Goal: Task Accomplishment & Management: Complete application form

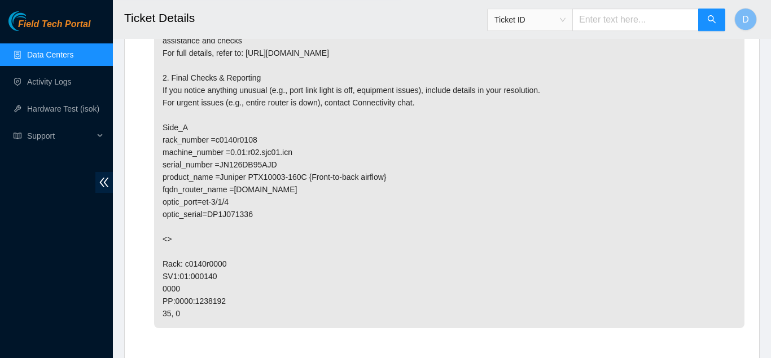
scroll to position [703, 0]
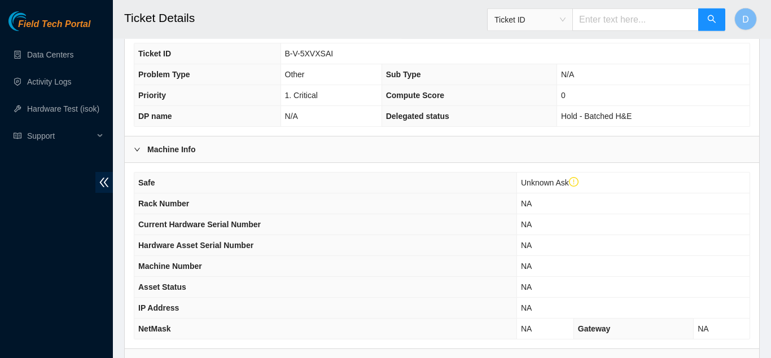
scroll to position [416, 0]
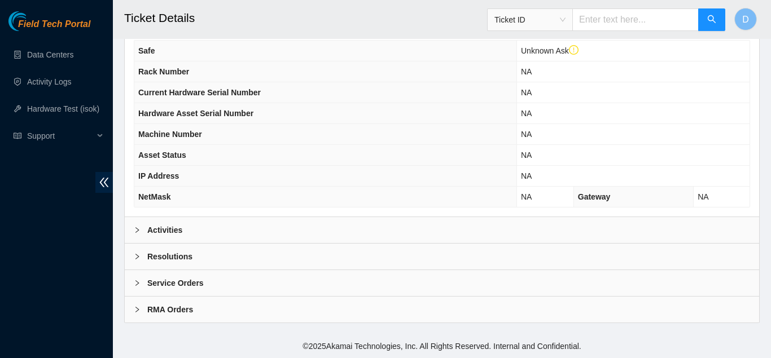
click at [227, 213] on div "Safe Unknown Ask Rack Number NA Current Hardware Serial Number NA Hardware Asse…" at bounding box center [442, 124] width 634 height 186
click at [233, 239] on div "Activities" at bounding box center [442, 230] width 634 height 26
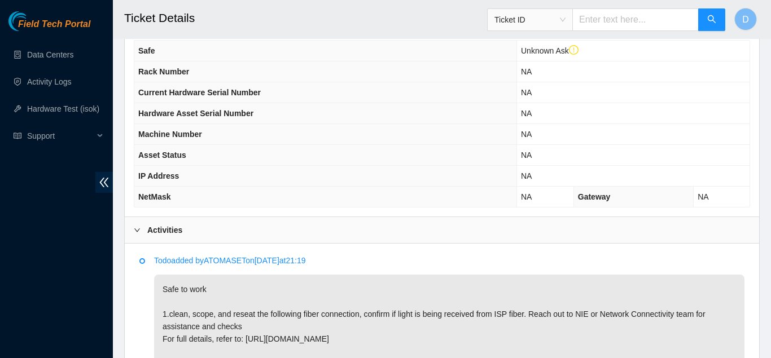
click at [233, 239] on div "Activities" at bounding box center [442, 230] width 634 height 26
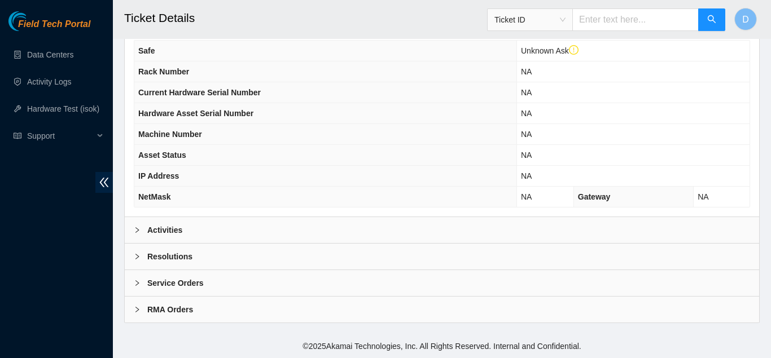
click at [233, 239] on div "Activities" at bounding box center [442, 230] width 634 height 26
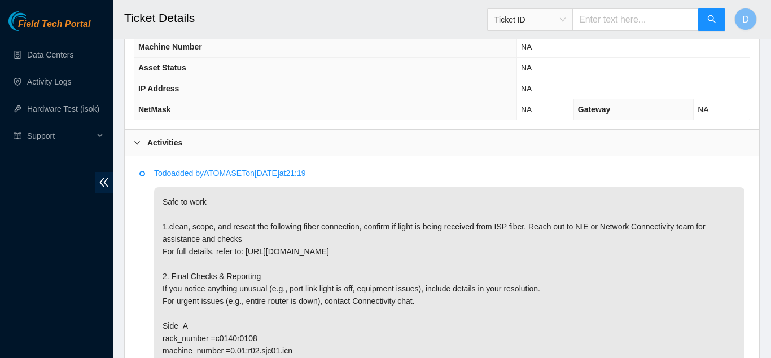
scroll to position [505, 0]
click at [299, 151] on div "Activities" at bounding box center [442, 142] width 634 height 26
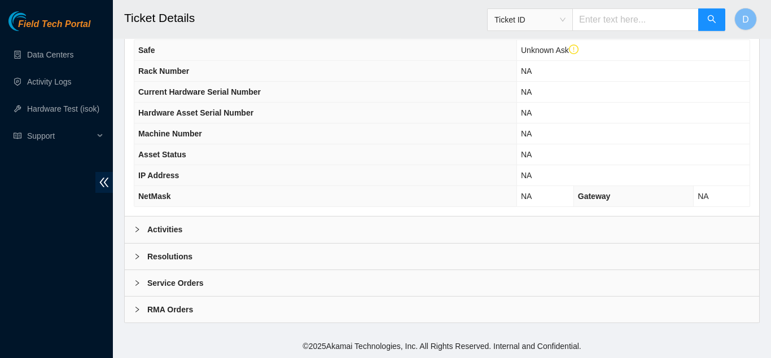
scroll to position [416, 0]
click at [260, 218] on div "Activities" at bounding box center [442, 230] width 634 height 26
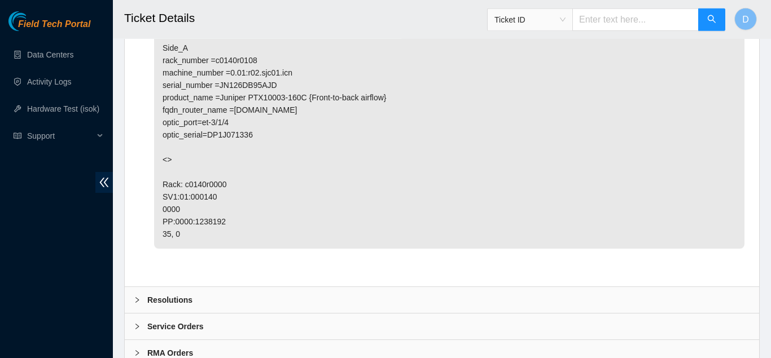
scroll to position [826, 0]
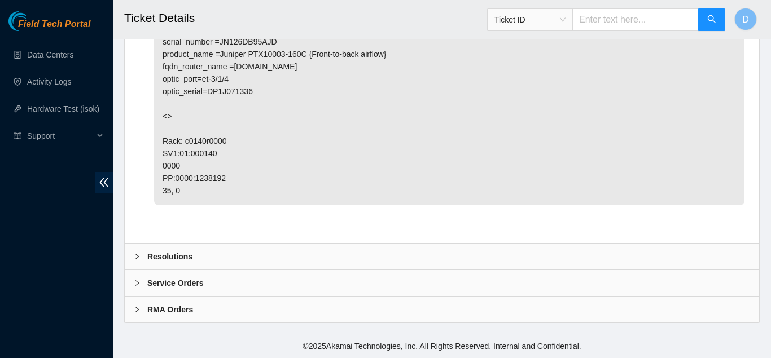
click at [247, 242] on div "Todo added by ATOMASET on 2025-10-07 at 21:19 Safe to work 1.clean, scope, and …" at bounding box center [442, 39] width 634 height 409
click at [245, 248] on div "Resolutions" at bounding box center [442, 257] width 634 height 26
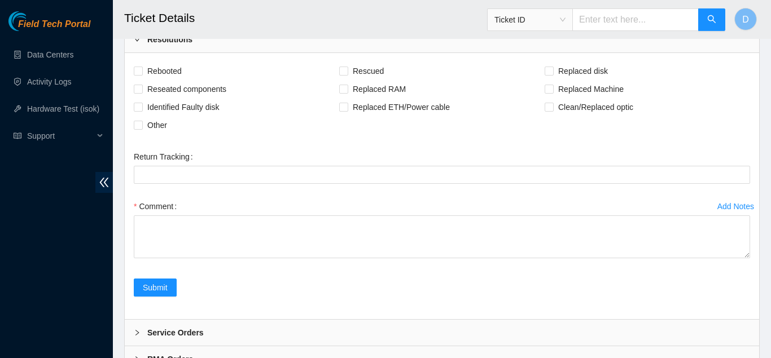
scroll to position [1072, 0]
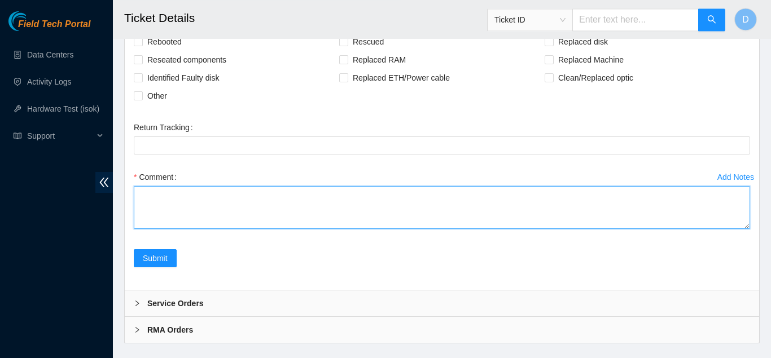
click at [334, 212] on textarea "Comment" at bounding box center [442, 207] width 616 height 43
type textarea "S"
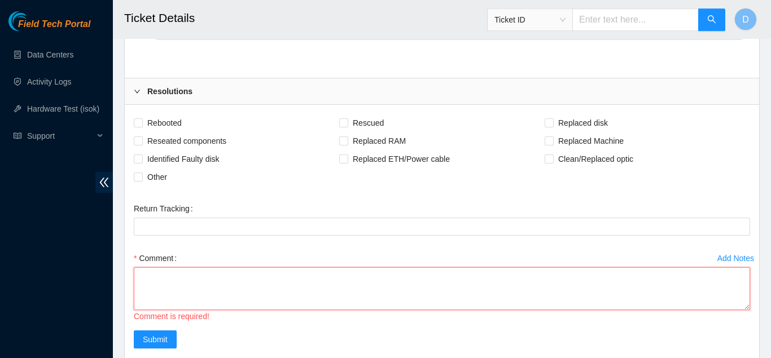
scroll to position [1093, 0]
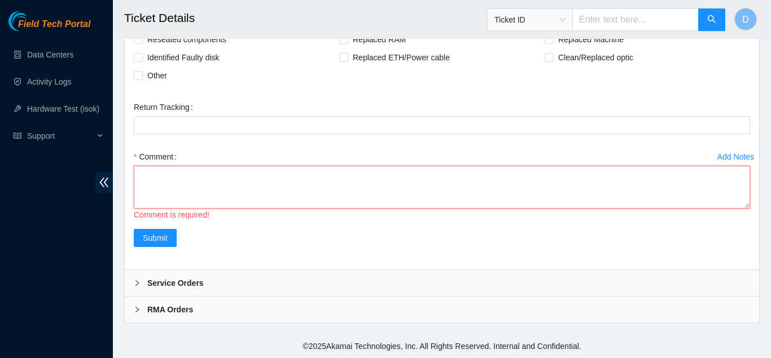
click at [264, 198] on textarea "Comment" at bounding box center [442, 187] width 616 height 43
paste textarea "I went ahead and cleaned the fiber and optic on this connection. Link lights ar…"
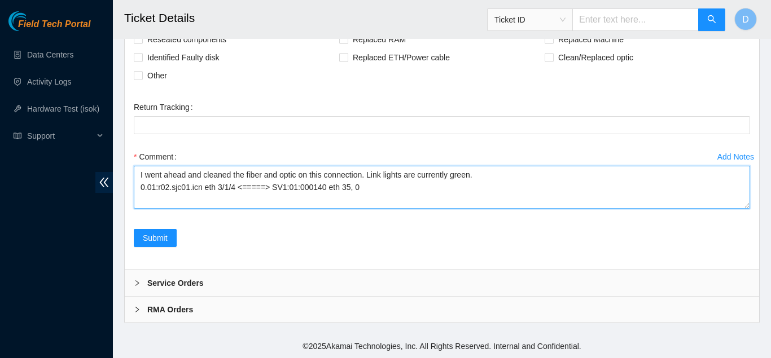
drag, startPoint x: 205, startPoint y: 176, endPoint x: 67, endPoint y: 160, distance: 139.7
click at [134, 166] on textarea "I went ahead and cleaned the fiber and optic on this connection. Link lights ar…" at bounding box center [442, 187] width 616 height 43
click at [306, 173] on textarea "Cleaned the fiber and optic on this connection. Link lights are currently green…" at bounding box center [442, 187] width 616 height 43
paste textarea "Link lights are currently green."
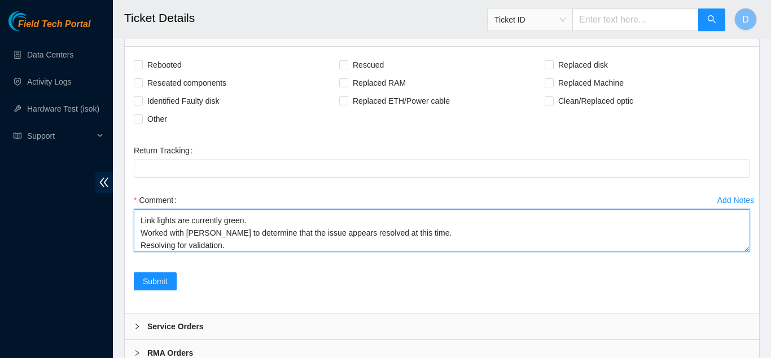
scroll to position [1048, 0]
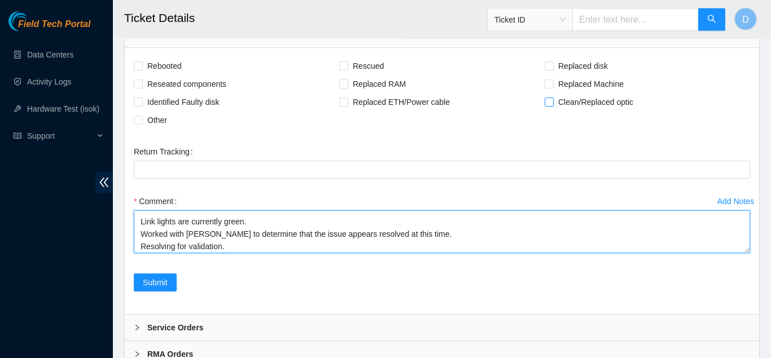
type textarea "Cleaned the fiber and optic on the following connection: 0.01:r02.sjc01.icn eth…"
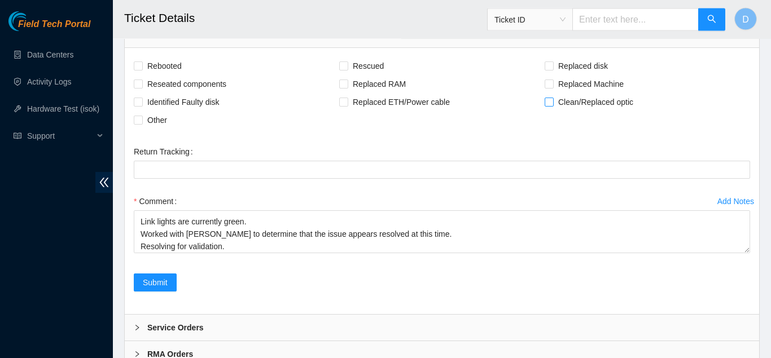
click at [556, 100] on span "Clean/Replaced optic" at bounding box center [596, 102] width 84 height 18
click at [552, 100] on input "Clean/Replaced optic" at bounding box center [549, 102] width 8 height 8
checkbox input "true"
click at [556, 96] on span "Clean/Replaced optic" at bounding box center [596, 102] width 84 height 18
click at [577, 131] on form "Rebooted Rescued Replaced disk Reseated components Replaced RAM Replaced Machin…" at bounding box center [442, 181] width 616 height 248
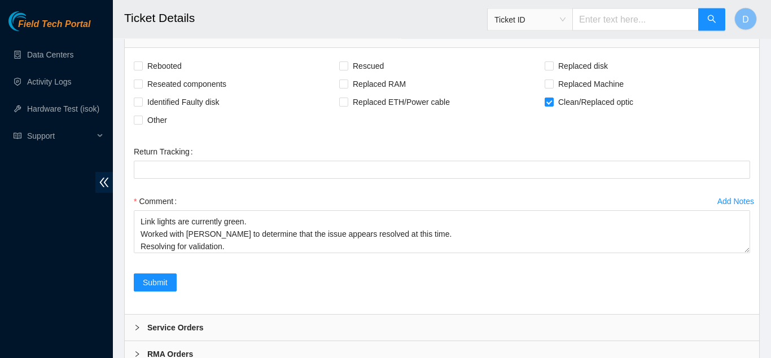
click at [172, 267] on div "Add Notes Comment Cleaned the fiber and optic on the following connection: 0.01…" at bounding box center [441, 232] width 625 height 81
click at [164, 275] on button "Submit" at bounding box center [155, 283] width 43 height 18
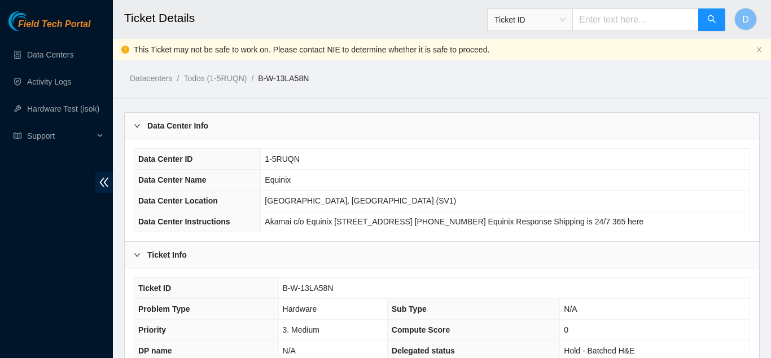
click at [57, 17] on div "Field Tech Portal" at bounding box center [56, 21] width 113 height 20
click at [55, 20] on span "Field Tech Portal" at bounding box center [54, 24] width 72 height 11
